Goal: Find specific page/section: Find specific page/section

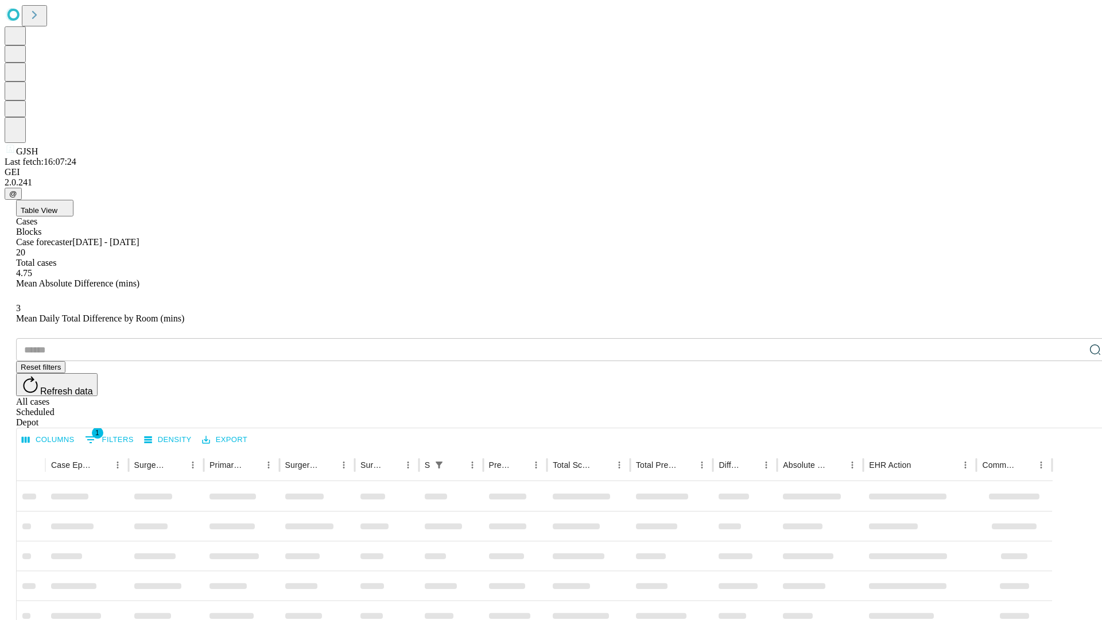
click at [1072, 417] on div "Depot" at bounding box center [562, 422] width 1093 height 10
